Goal: Navigation & Orientation: Find specific page/section

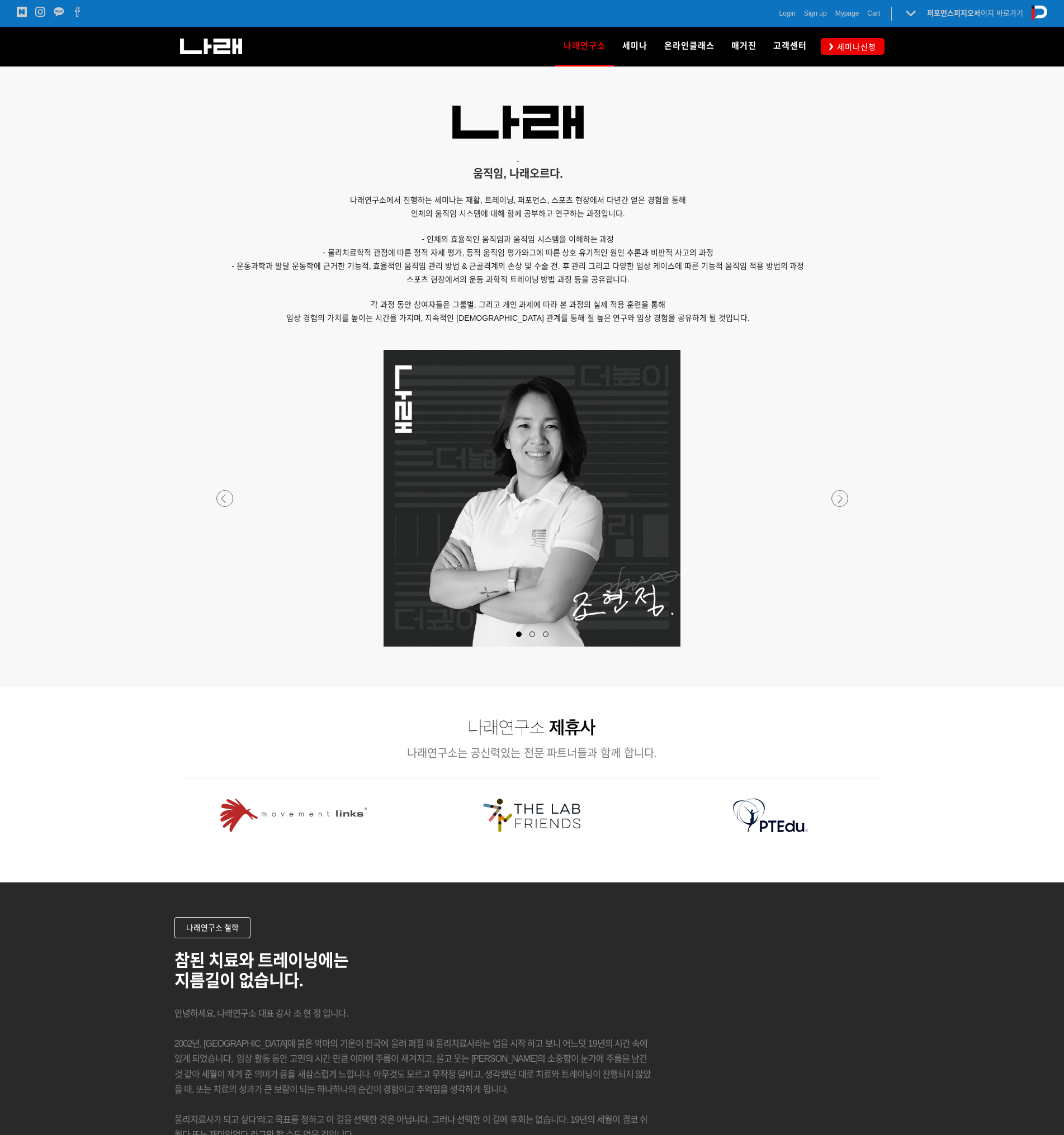
scroll to position [1270, 0]
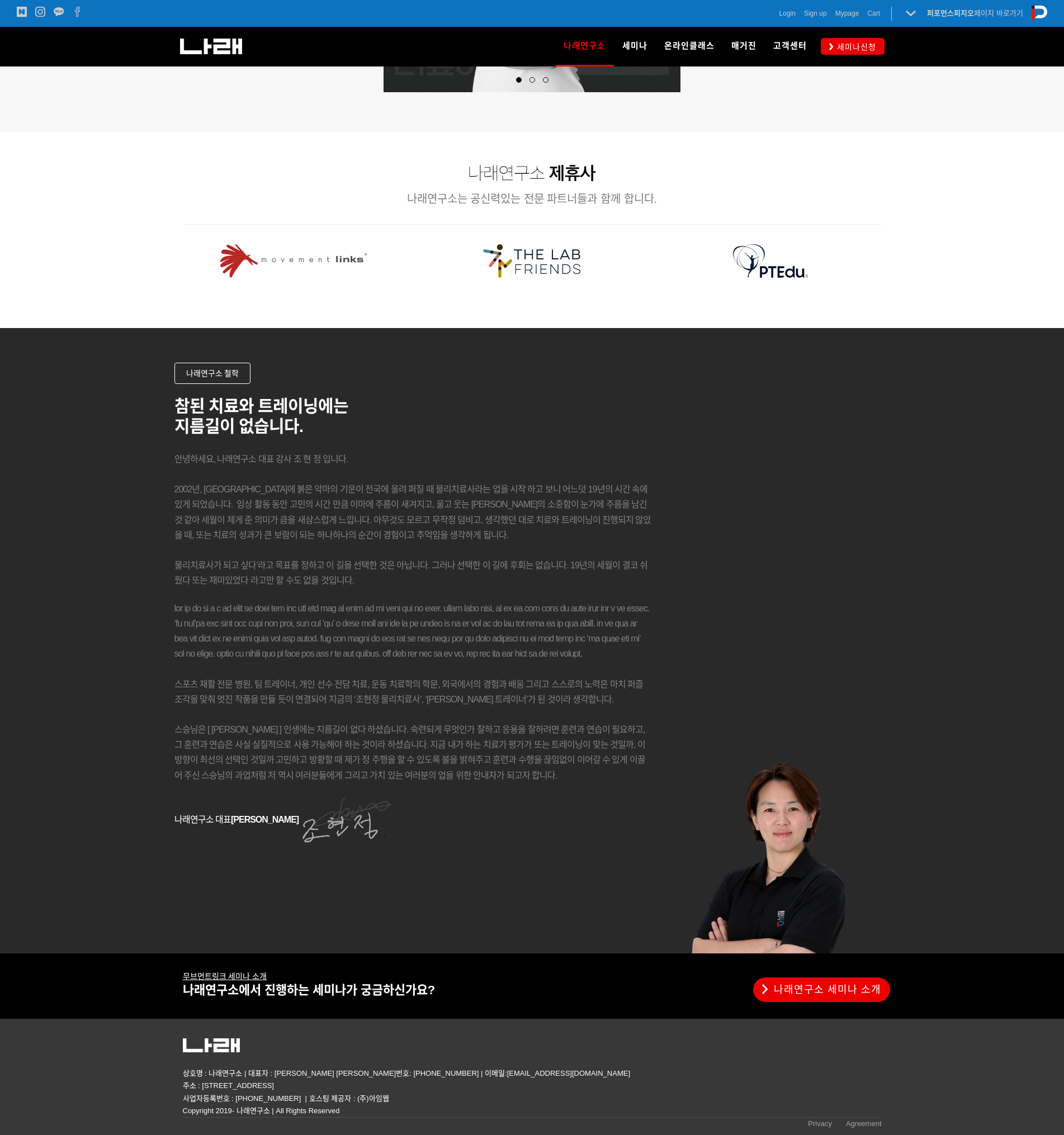
drag, startPoint x: 886, startPoint y: 256, endPoint x: 896, endPoint y: 719, distance: 463.1
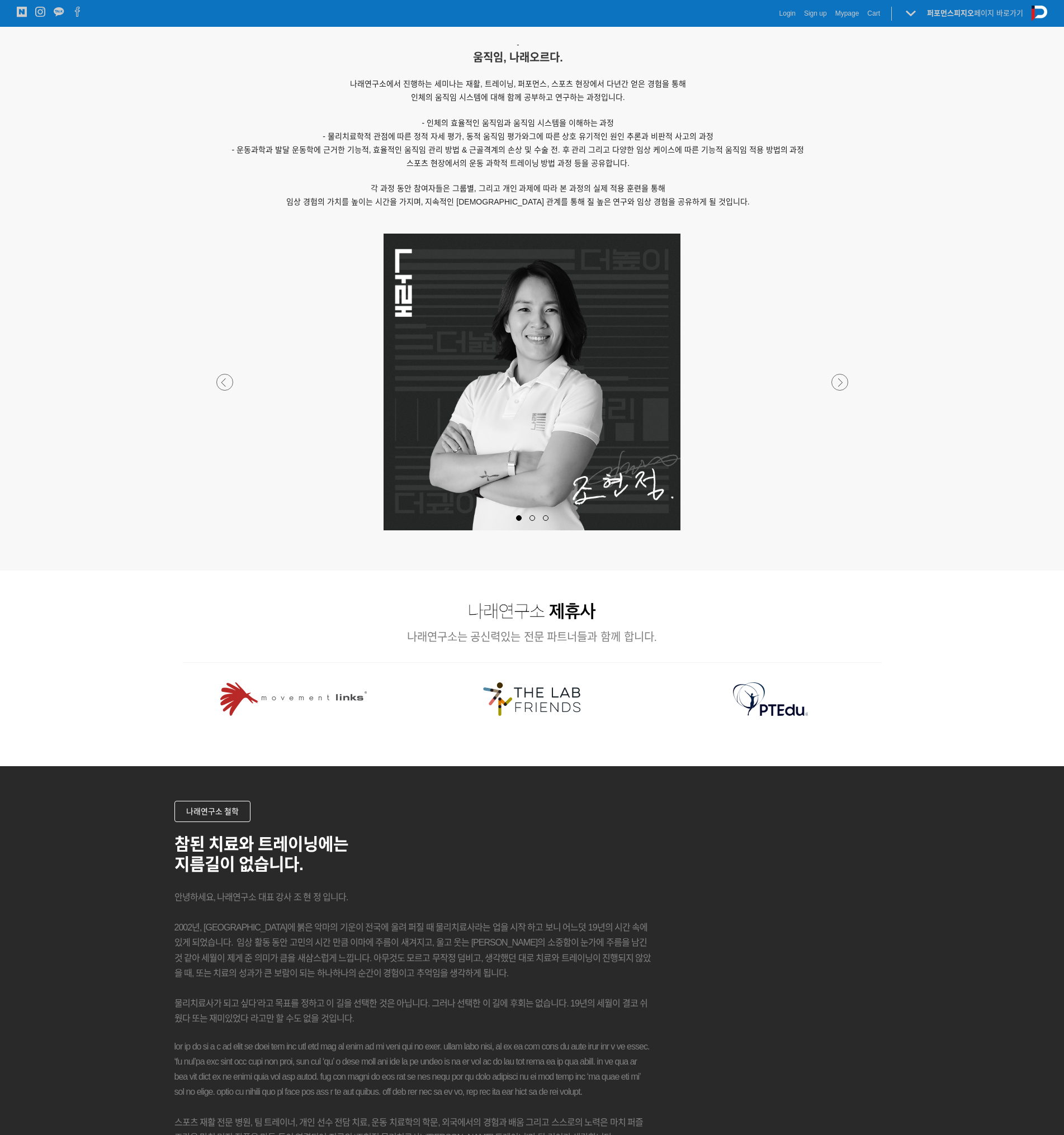
scroll to position [0, 0]
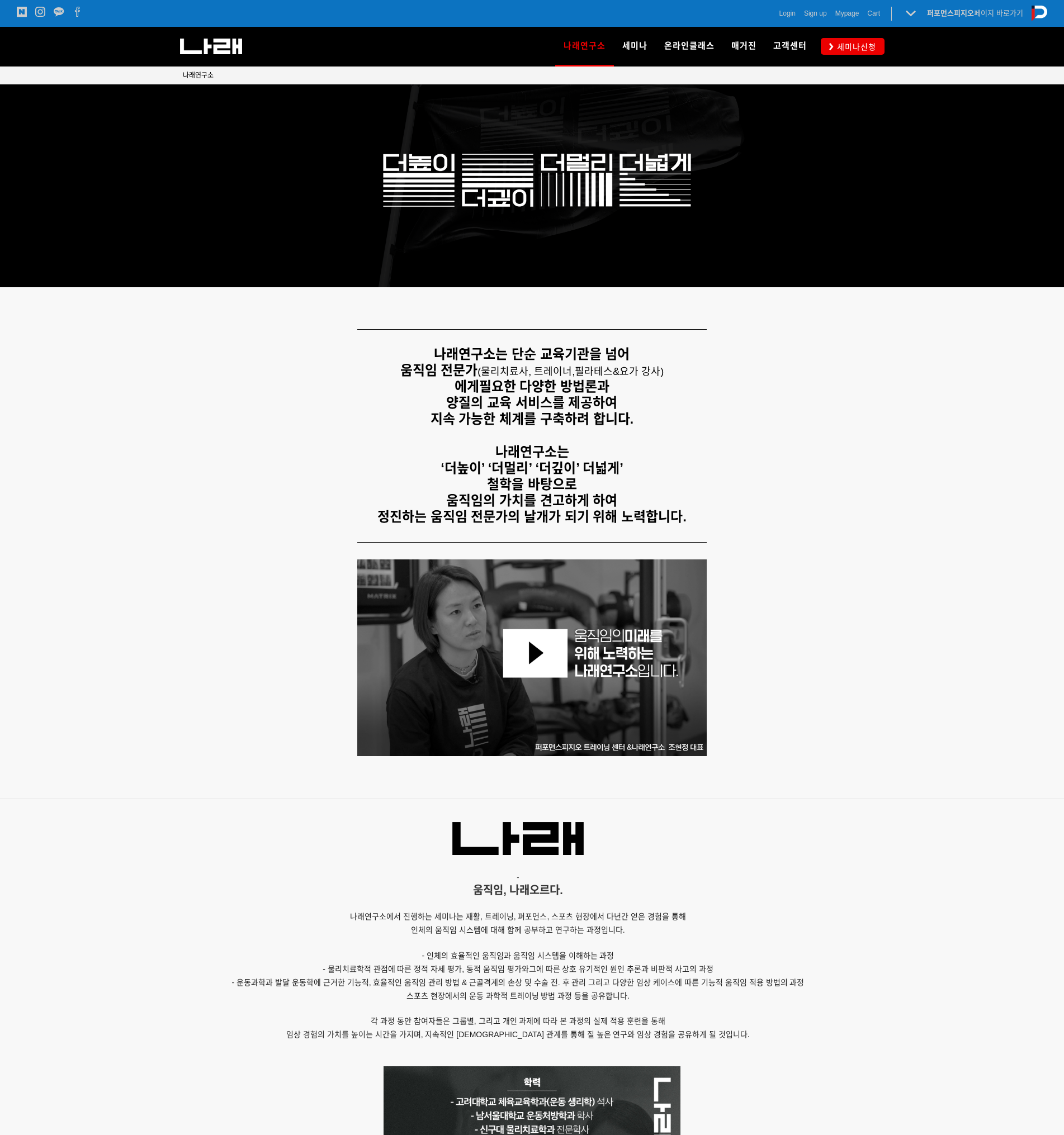
drag, startPoint x: 941, startPoint y: 865, endPoint x: 648, endPoint y: 211, distance: 716.6
drag, startPoint x: 862, startPoint y: 782, endPoint x: 764, endPoint y: 251, distance: 540.0
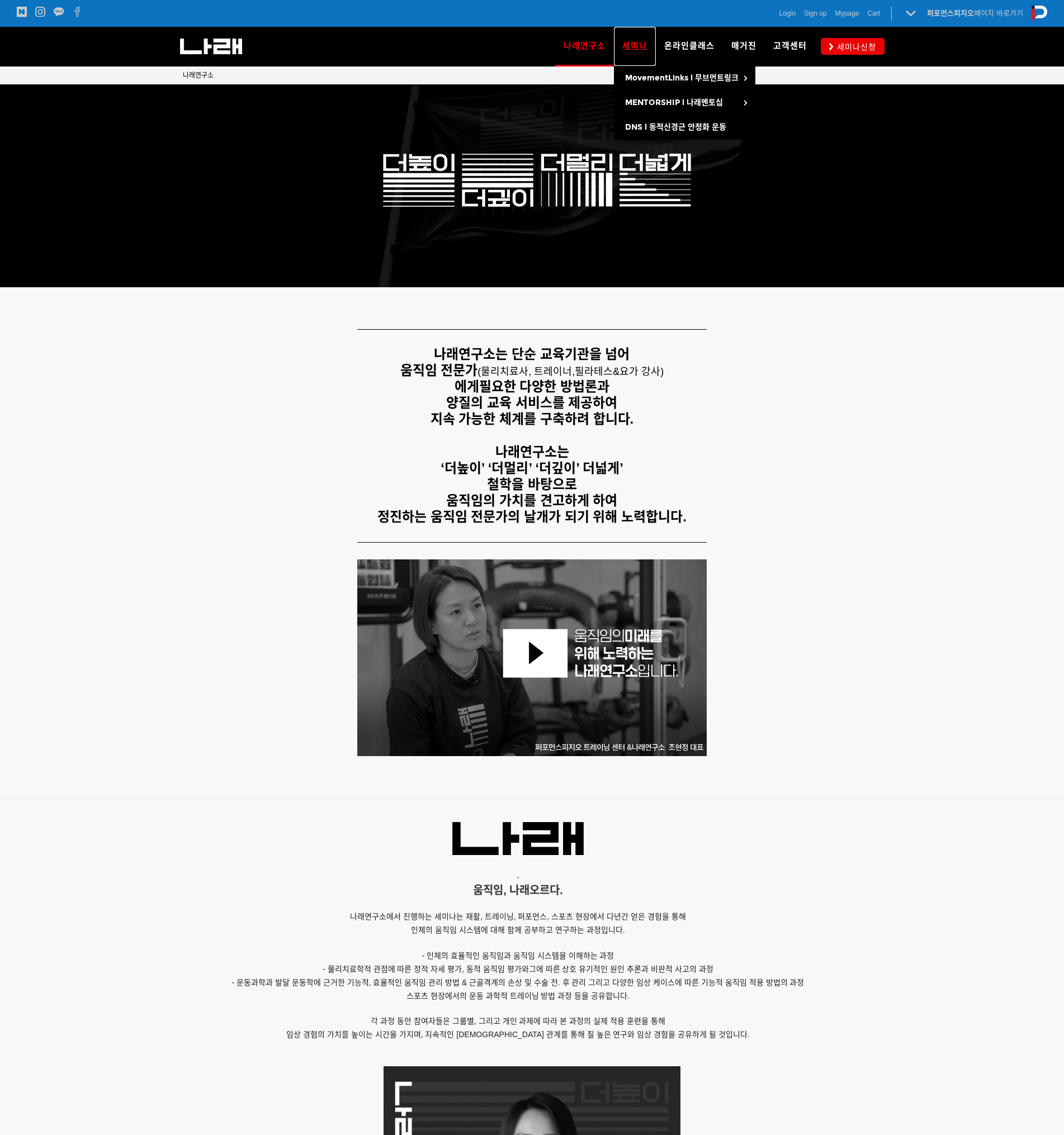
click at [641, 37] on link "세미나" at bounding box center [634, 46] width 42 height 39
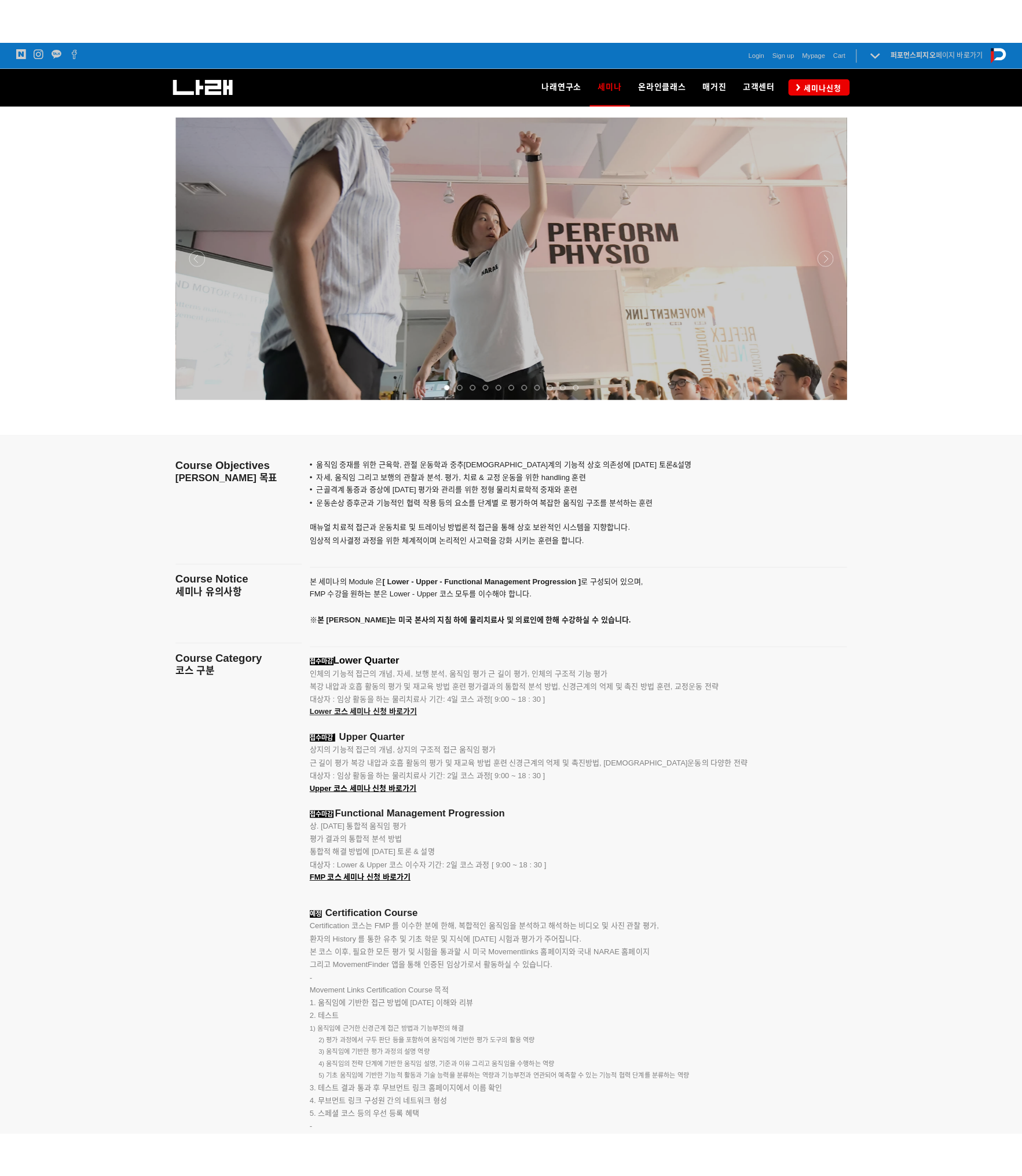
scroll to position [811, 0]
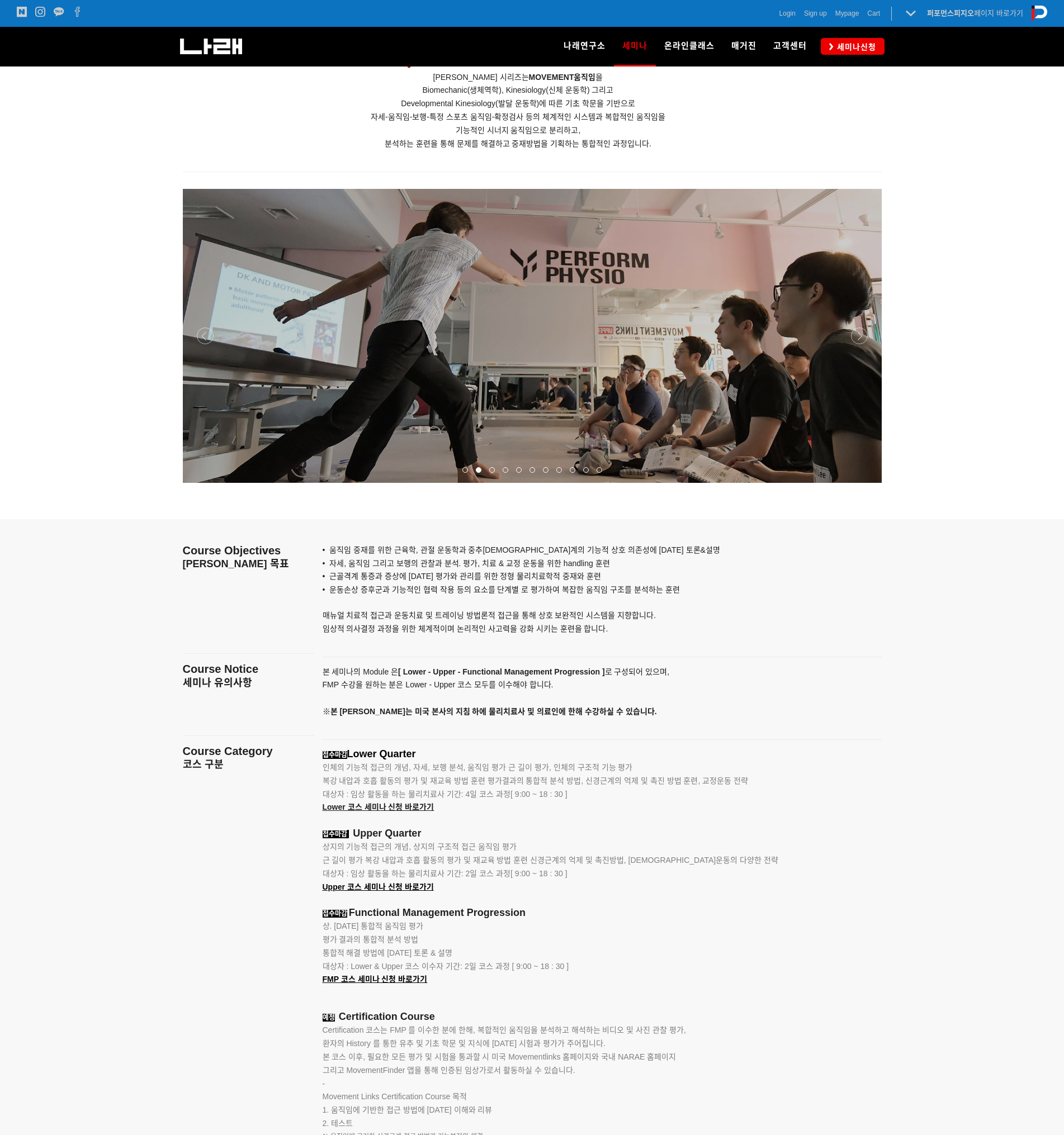
drag, startPoint x: 890, startPoint y: 210, endPoint x: 952, endPoint y: 205, distance: 62.2
click at [890, 210] on div at bounding box center [532, 350] width 1064 height 339
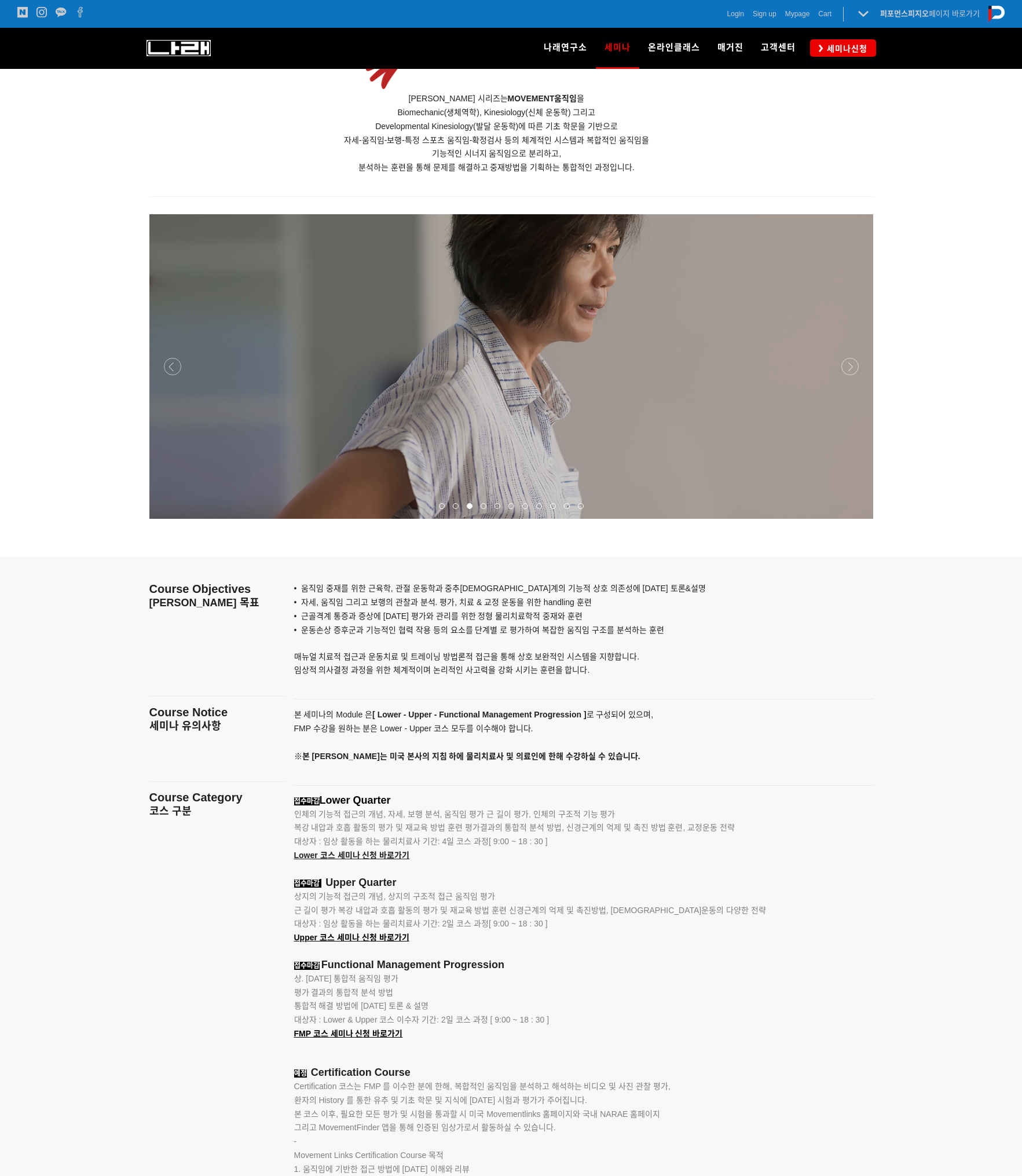
click at [171, 43] on img at bounding box center [178, 47] width 64 height 16
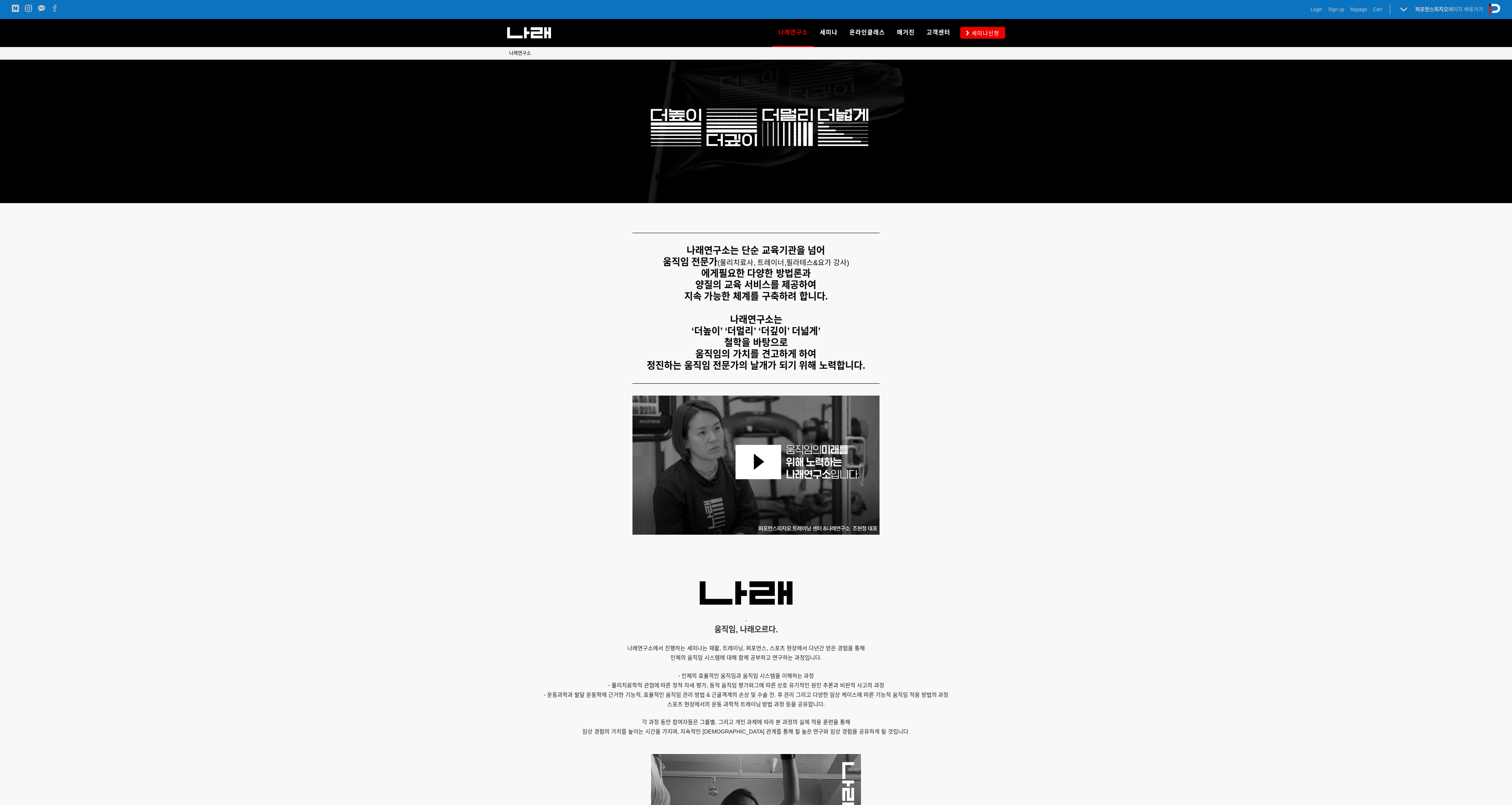
scroll to position [896, 0]
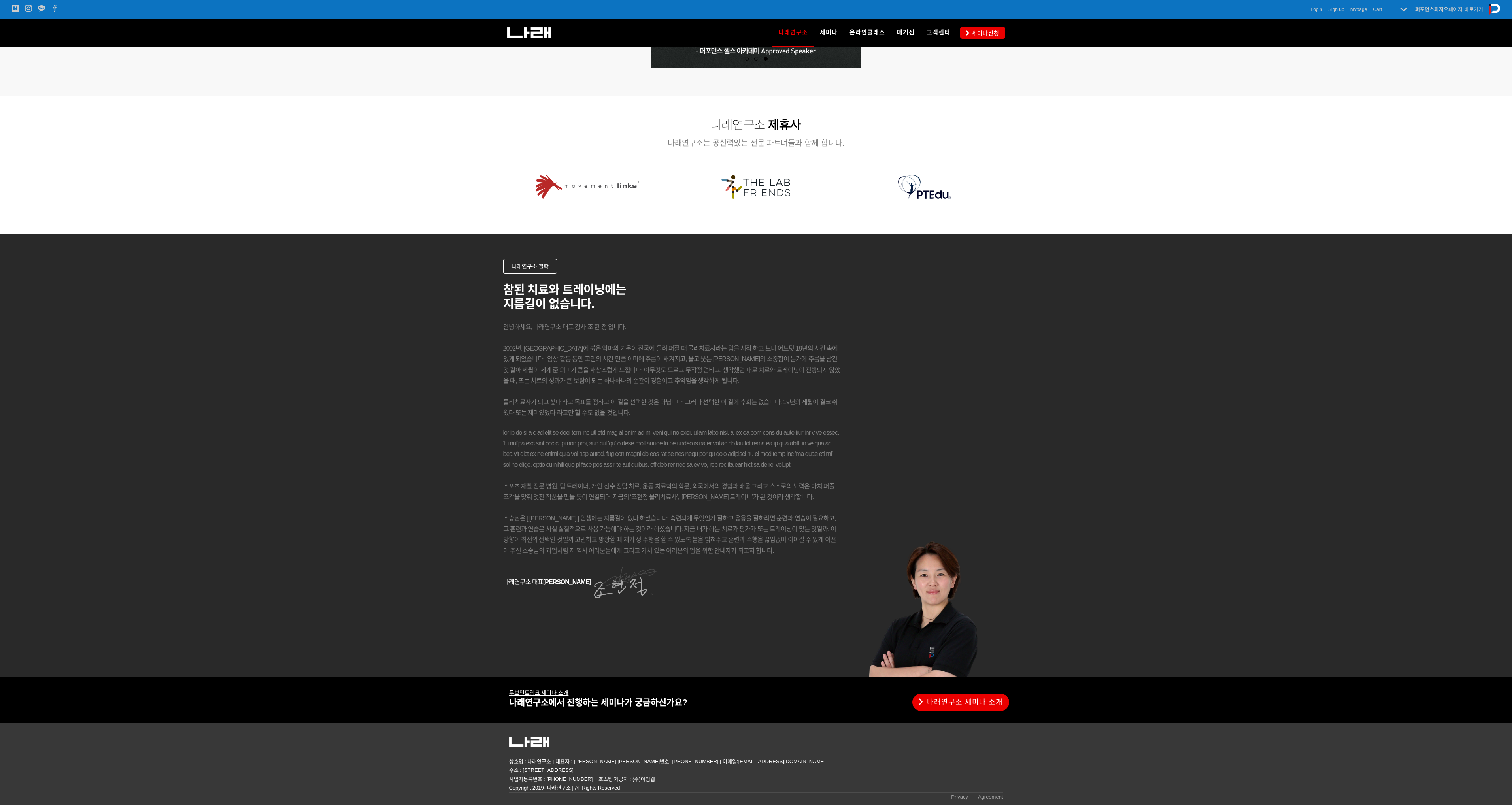
drag, startPoint x: 1048, startPoint y: 393, endPoint x: 1038, endPoint y: 769, distance: 376.1
click at [697, 741] on p at bounding box center [756, 742] width 494 height 14
click at [697, 749] on div at bounding box center [756, 764] width 1512 height 82
drag, startPoint x: 644, startPoint y: 780, endPoint x: 619, endPoint y: 780, distance: 25.0
click at [619, 780] on p "사업자등록번호 : 206-32-15534 | 호스팅 제공자 : (주)아임웹" at bounding box center [756, 779] width 494 height 9
